Goal: Transaction & Acquisition: Purchase product/service

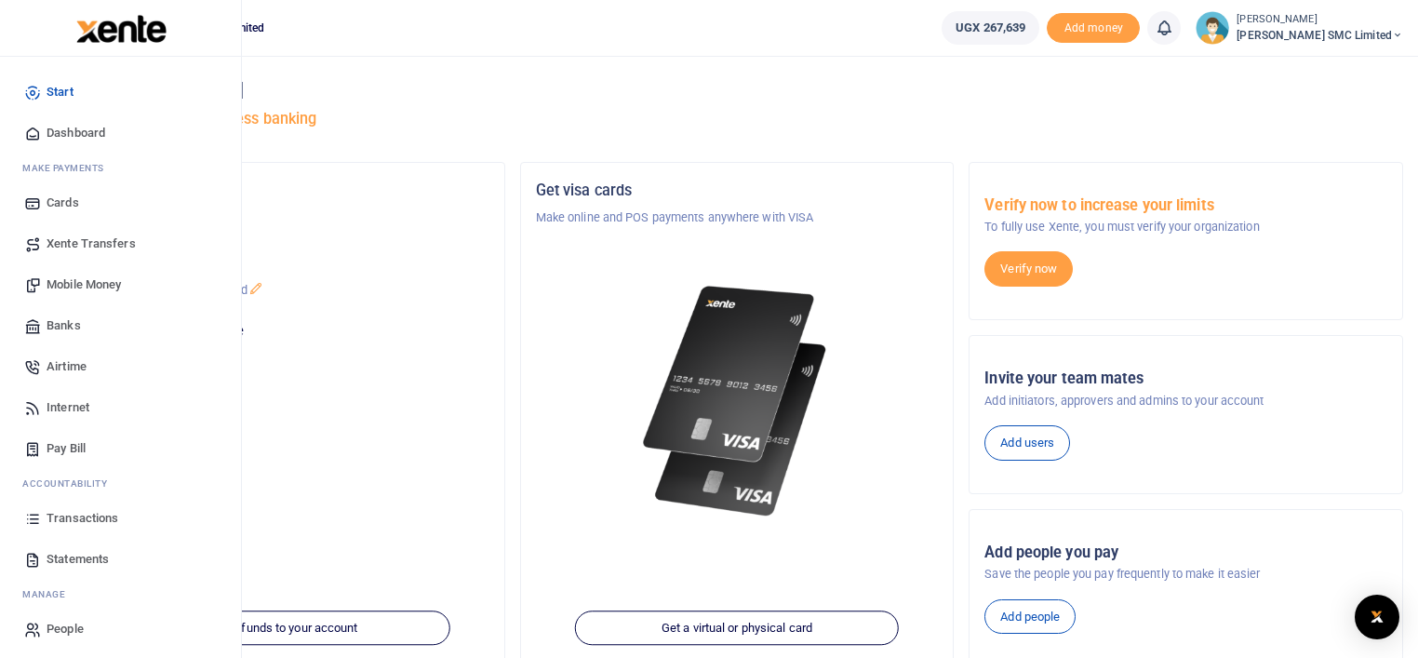
click at [86, 508] on link "Transactions" at bounding box center [120, 518] width 211 height 41
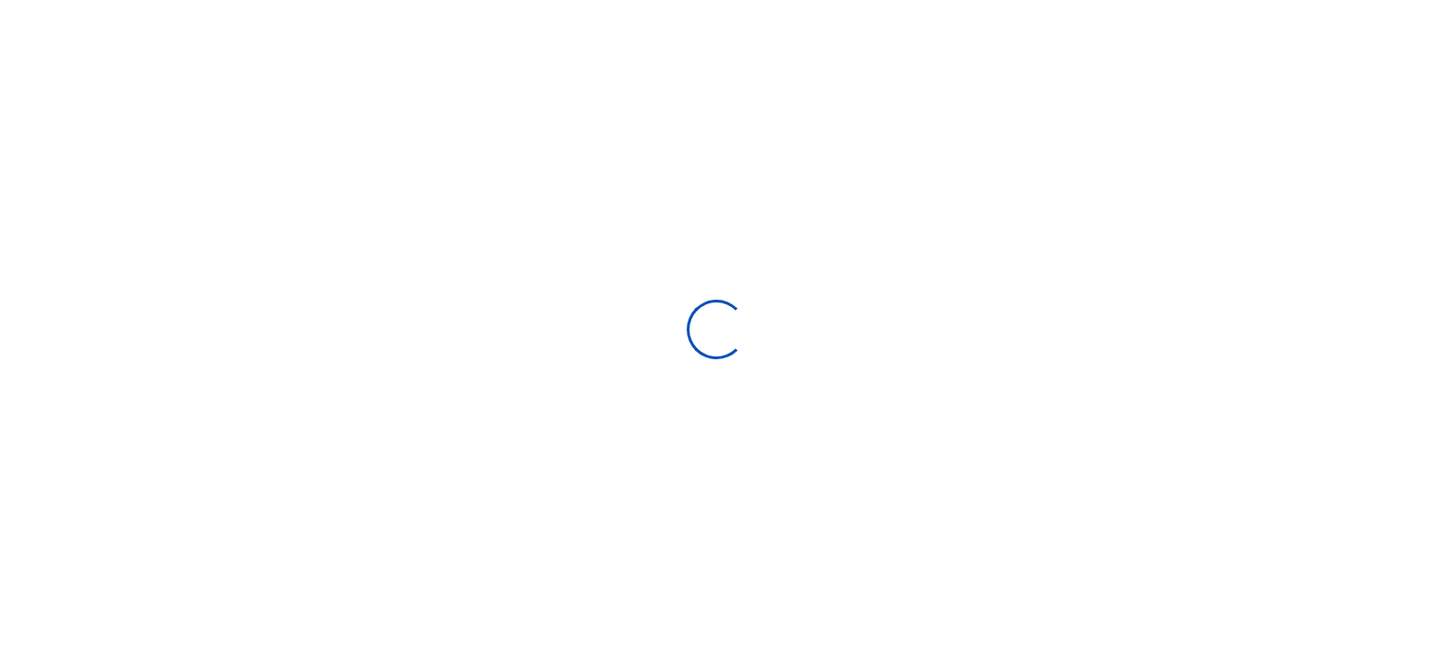
type input "07/23/2025 - 08/21/2025"
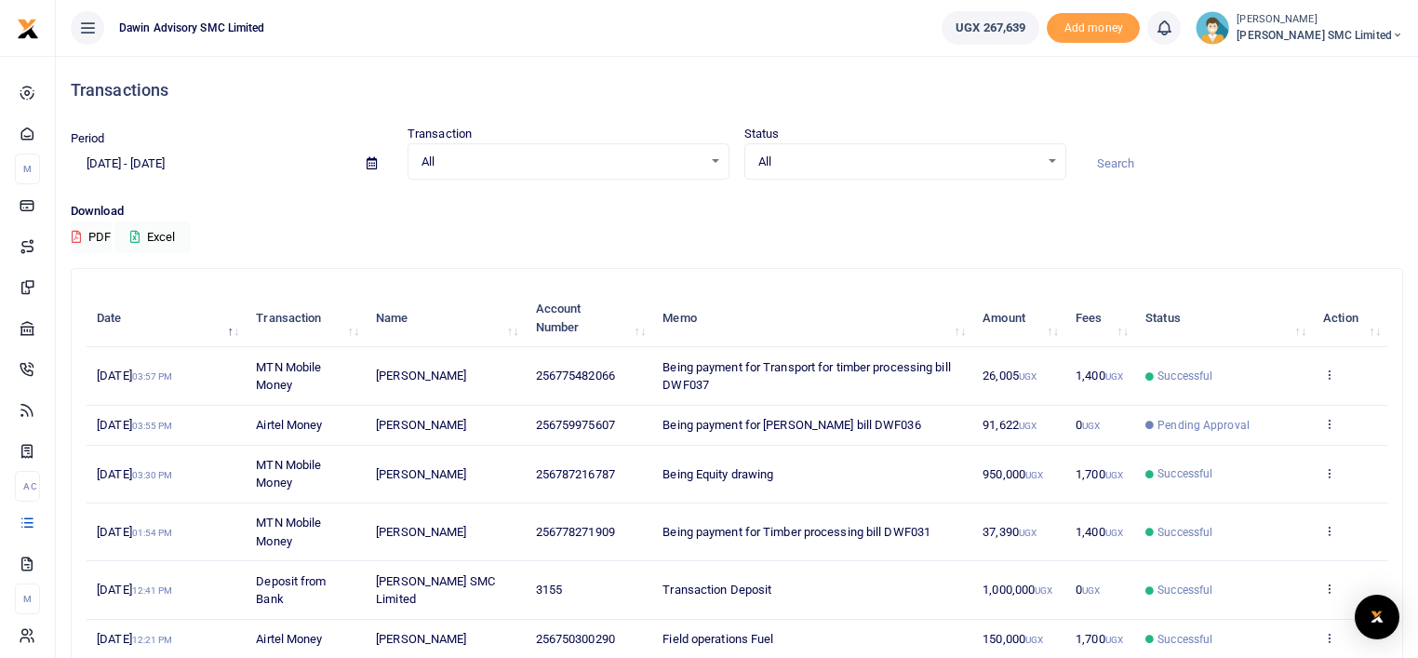
click at [685, 261] on div "Transactions Period 07/23/2025 - 08/21/2025 Transaction All Select an option...…" at bounding box center [737, 488] width 1348 height 864
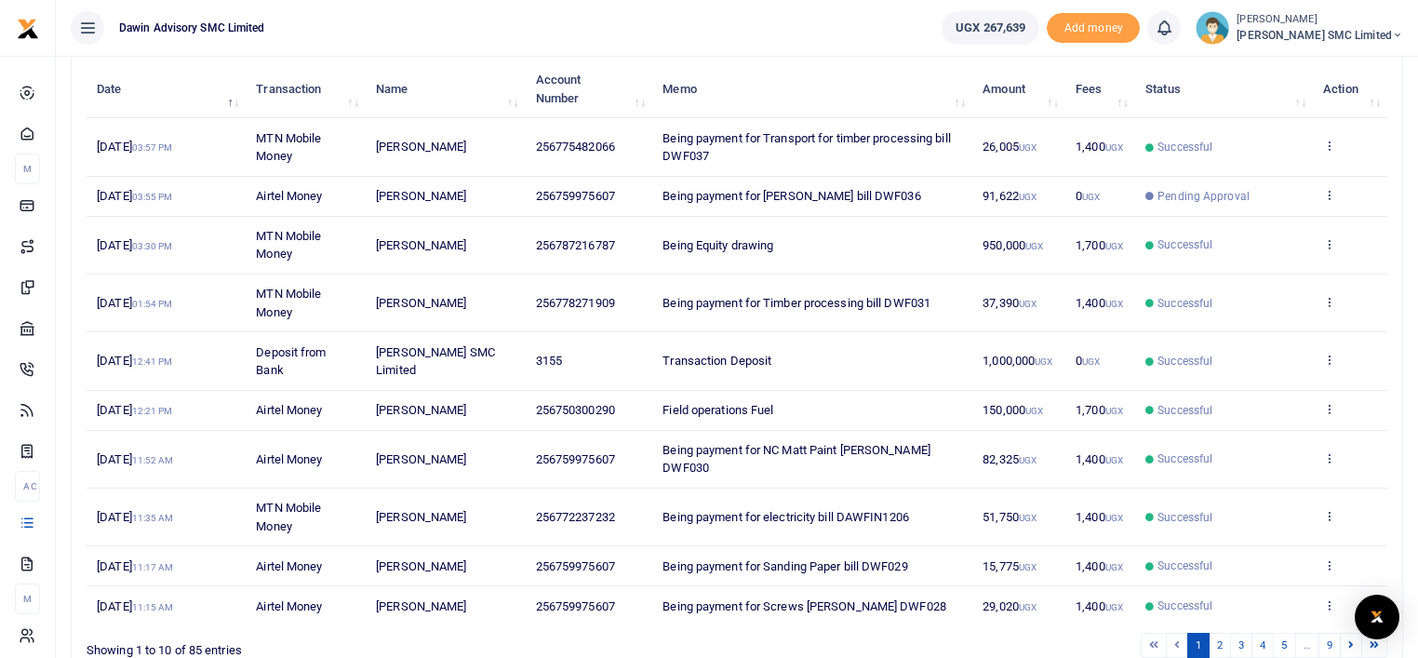
scroll to position [266, 0]
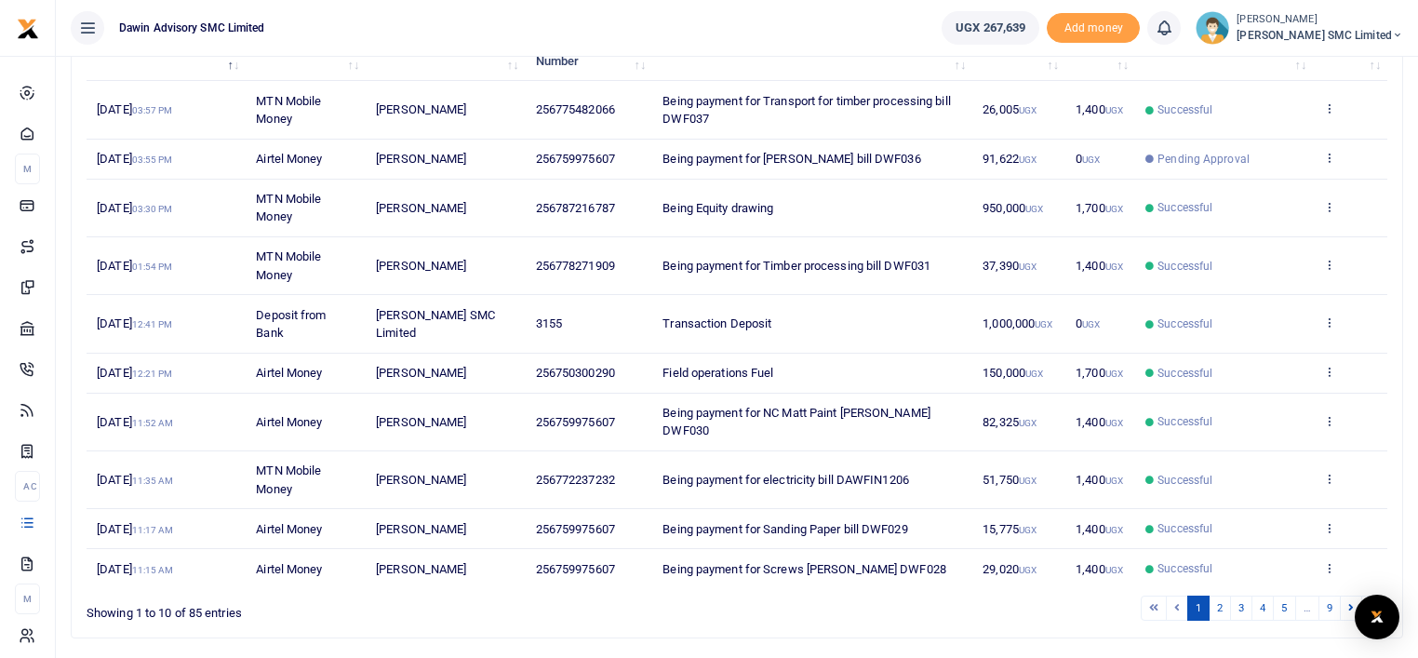
click at [685, 261] on span "Being payment for Timber processing bill DWF031" at bounding box center [797, 266] width 268 height 14
click at [1220, 596] on link "2" at bounding box center [1220, 608] width 22 height 25
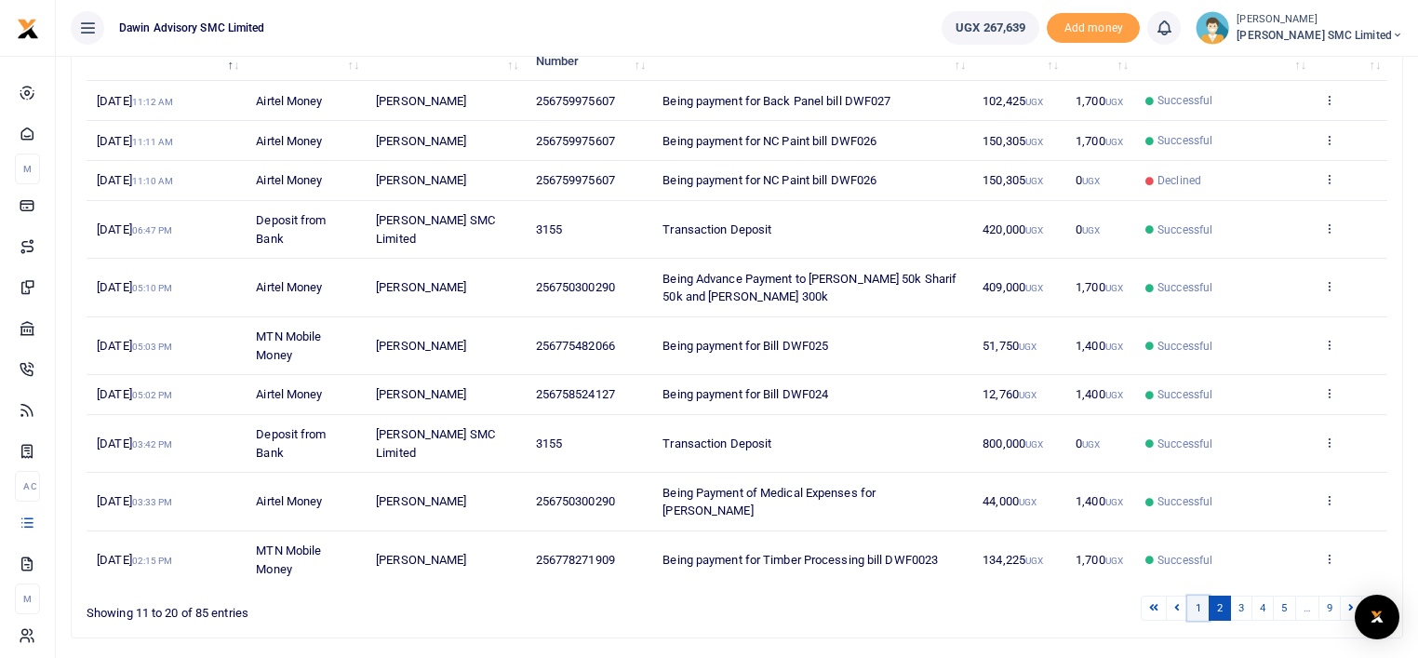
click at [1201, 600] on link "1" at bounding box center [1199, 608] width 22 height 25
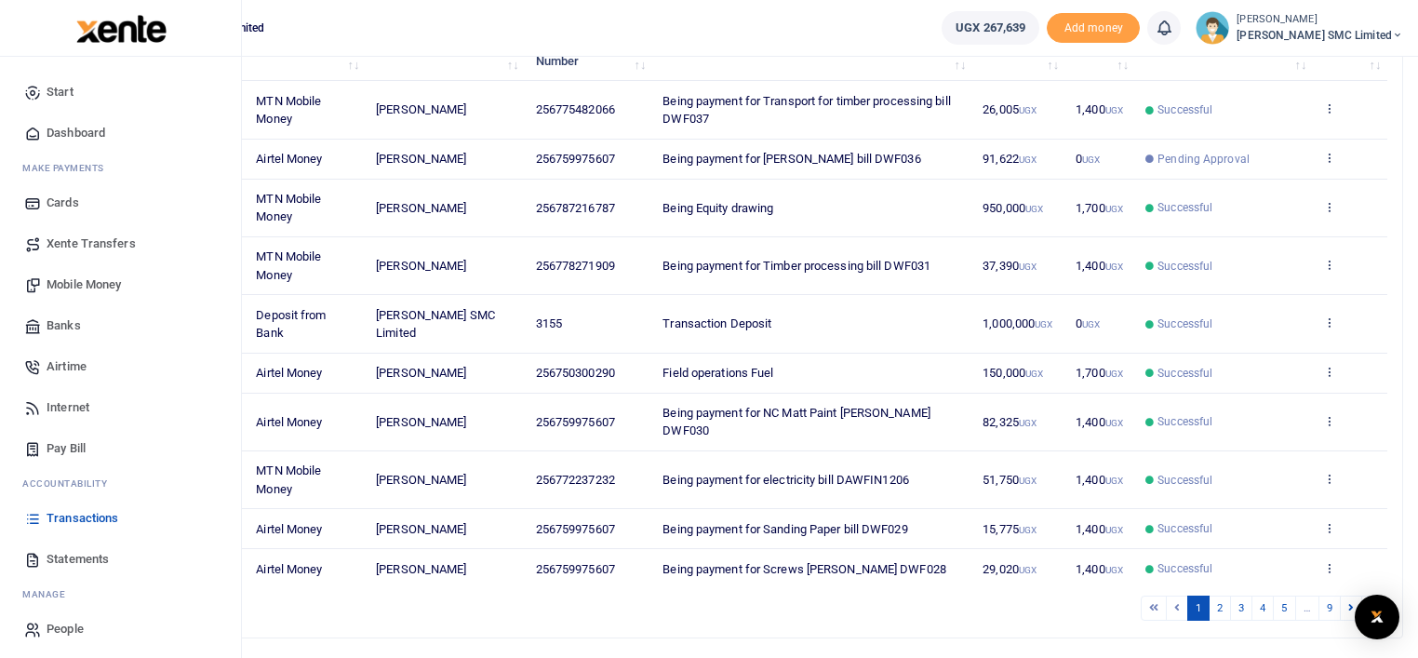
click at [97, 288] on span "Mobile Money" at bounding box center [84, 284] width 74 height 19
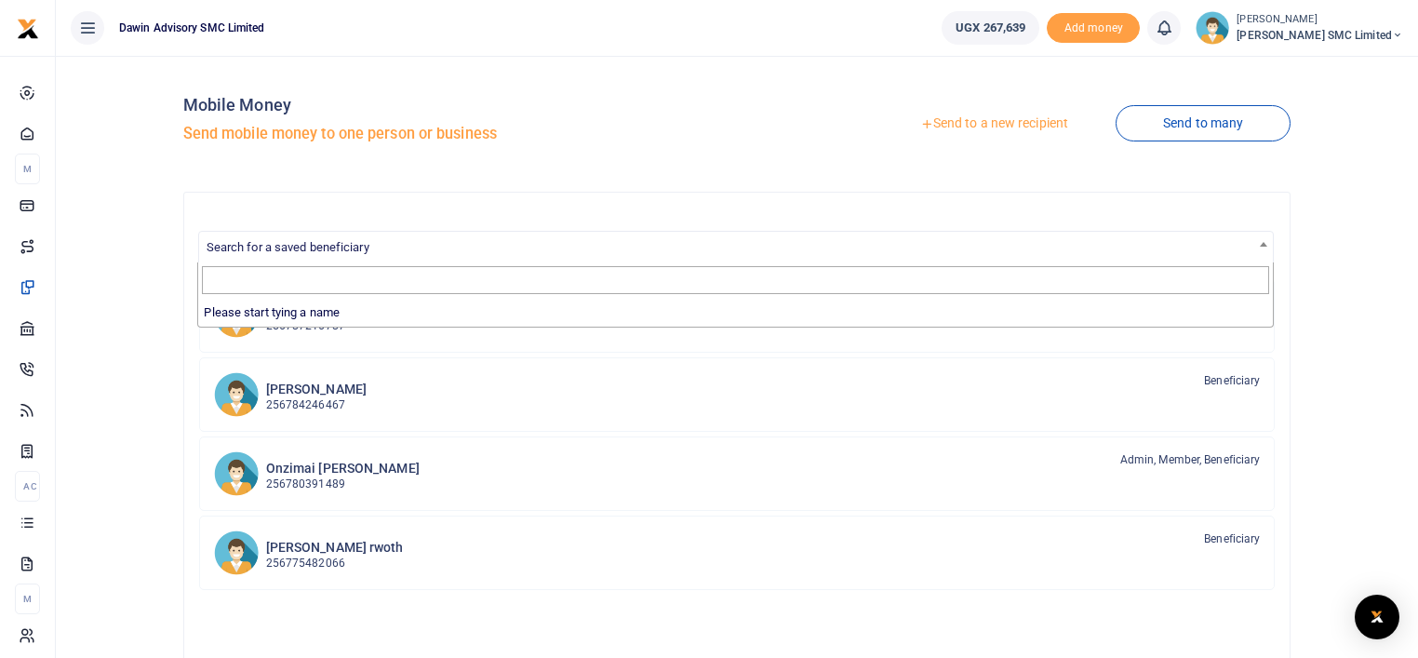
click at [356, 247] on span "Search for a saved beneficiary" at bounding box center [288, 247] width 163 height 14
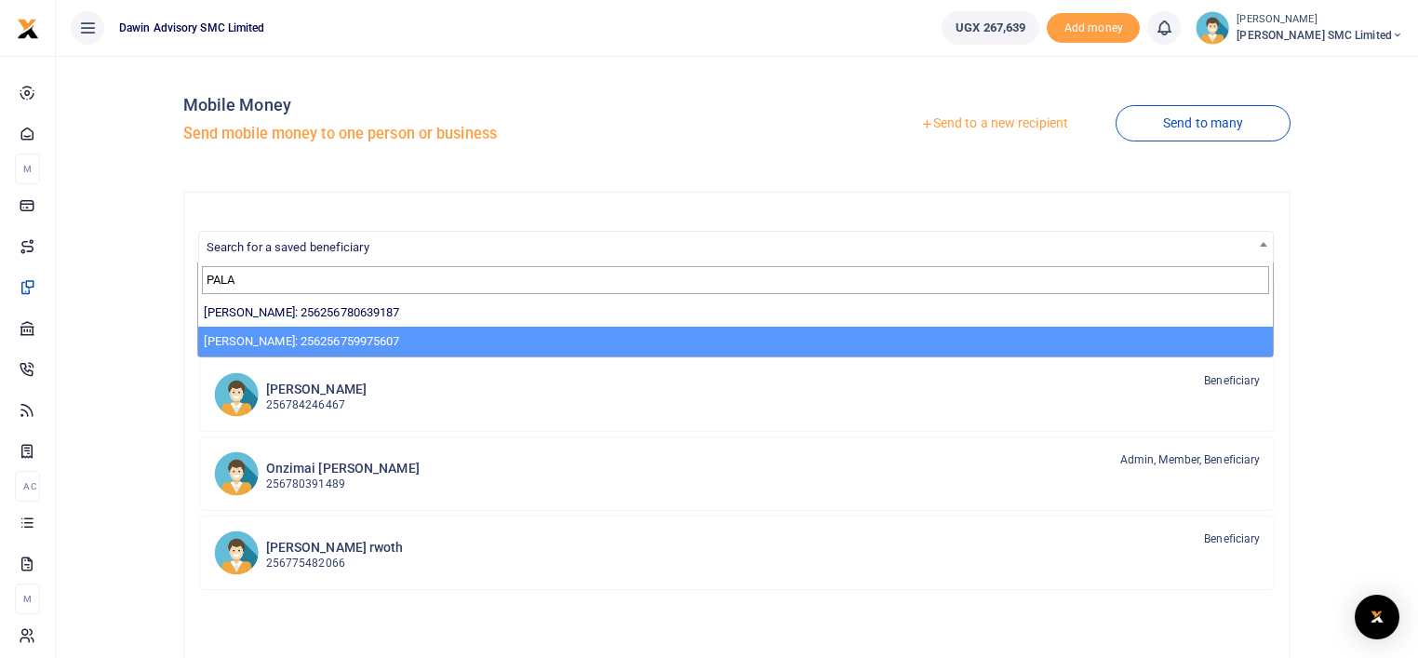
type input "PALA"
select select "13855"
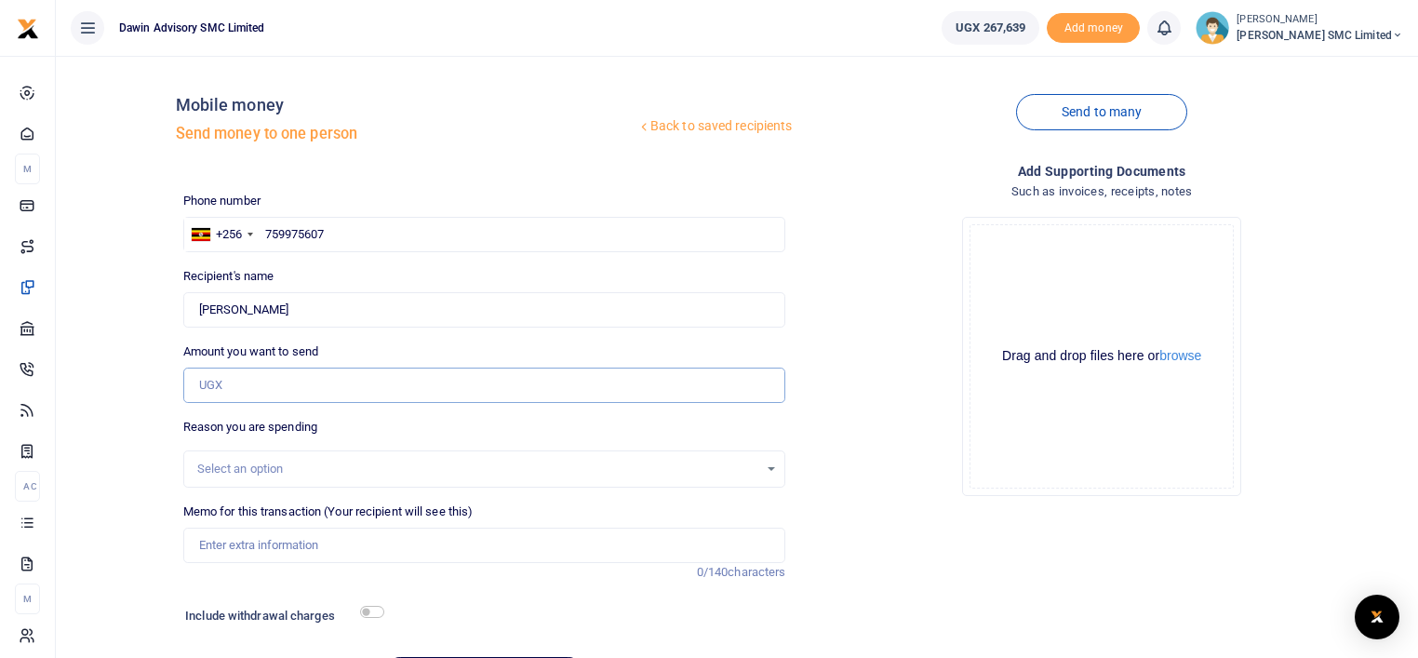
click at [231, 378] on input "Amount you want to send" at bounding box center [484, 385] width 603 height 35
type input "11,000"
click at [238, 544] on input "Memo for this transaction (Your recipient will see this)" at bounding box center [484, 545] width 603 height 35
type input "Being payment for Screws bill DWF038"
click at [380, 608] on input "checkbox" at bounding box center [372, 612] width 24 height 12
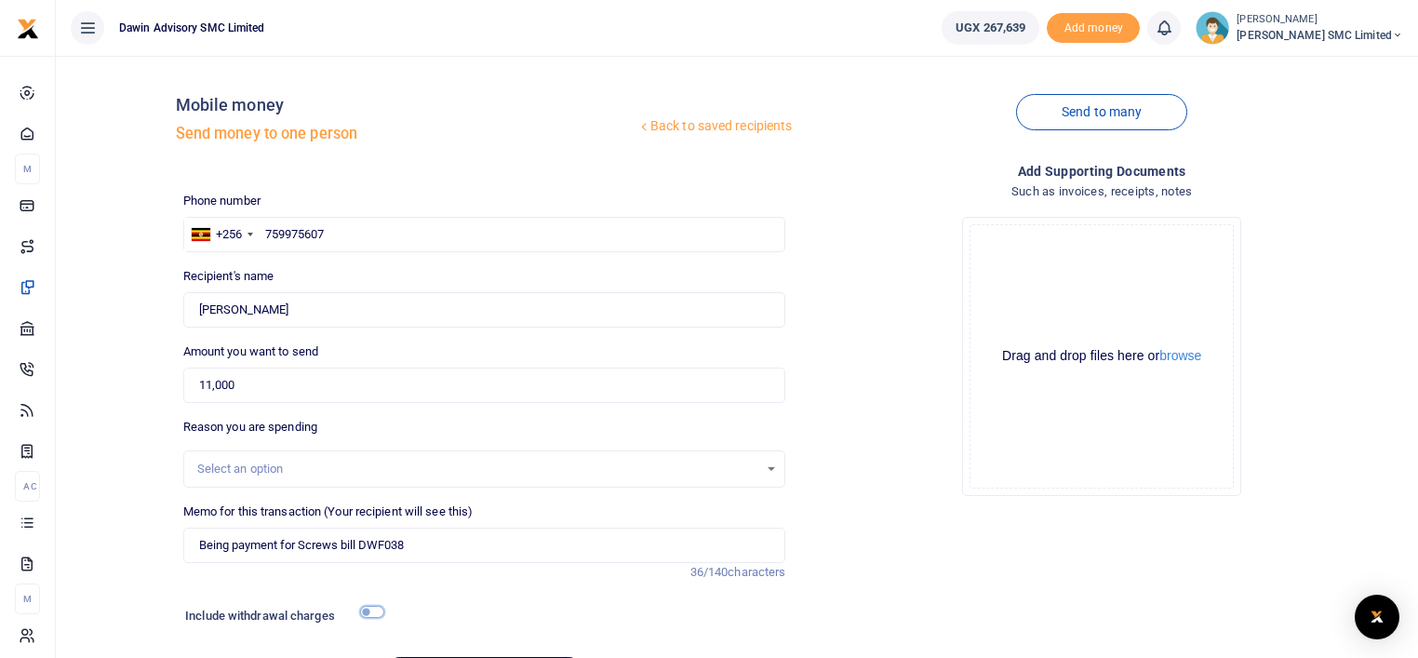
checkbox input "true"
click at [899, 521] on div "Add supporting Documents Such as invoices, receipts, notes Drop your files here…" at bounding box center [1102, 460] width 618 height 598
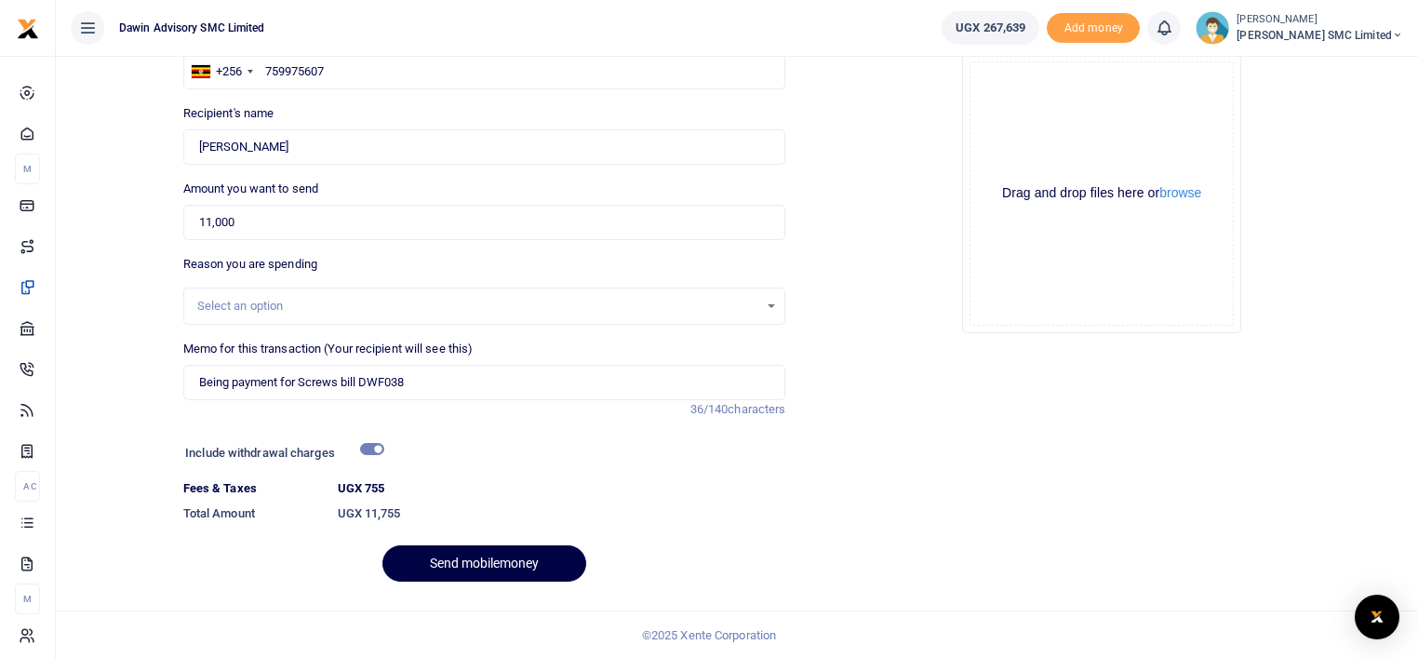
scroll to position [164, 0]
click at [539, 543] on div "Phone number +256 Uganda +256 759975607 Phone is required. Recipient's name Edm…" at bounding box center [485, 312] width 618 height 568
click at [522, 550] on button "Send mobilemoney" at bounding box center [485, 562] width 204 height 36
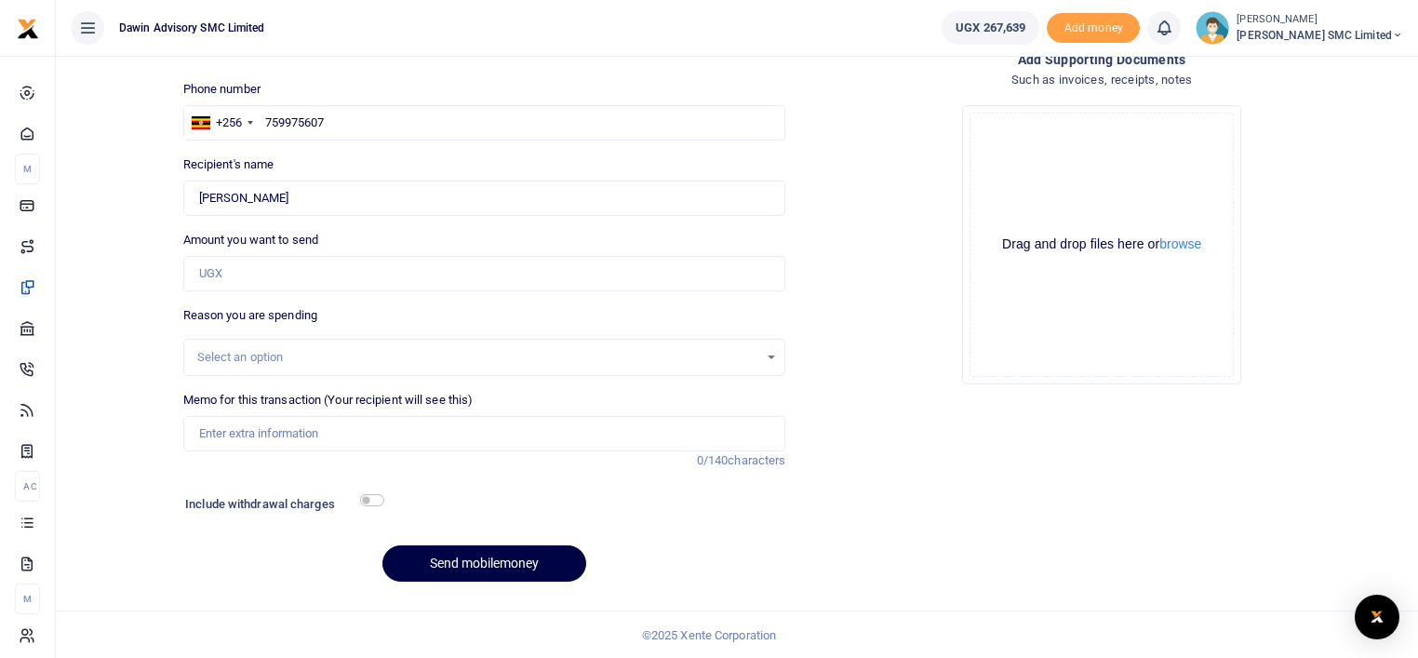
scroll to position [112, 0]
